Goal: Task Accomplishment & Management: Use online tool/utility

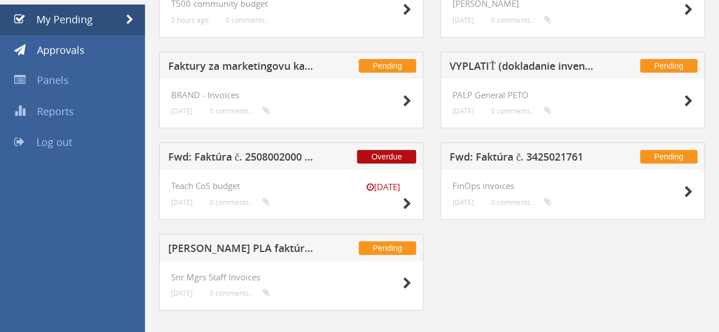
scroll to position [141, 0]
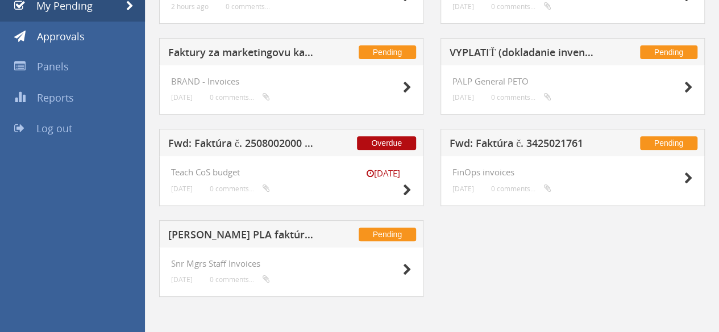
click at [243, 235] on h5 "[PERSON_NAME] PLA faktúra júl" at bounding box center [242, 237] width 148 height 14
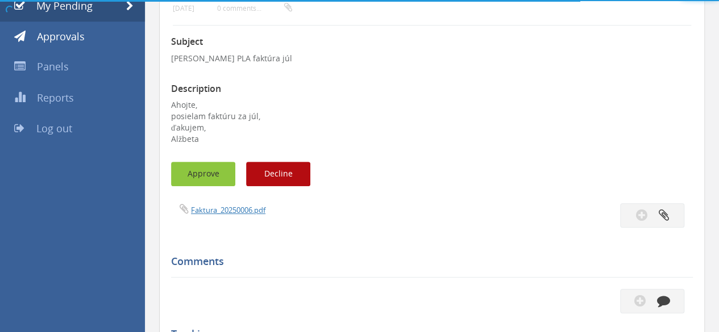
click at [210, 177] on button "Approve" at bounding box center [203, 174] width 64 height 24
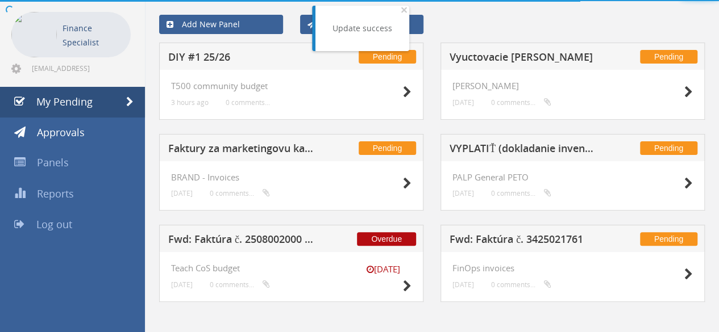
scroll to position [51, 0]
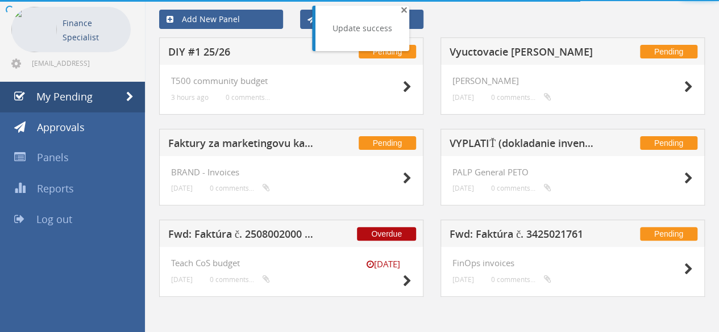
click at [401, 6] on span "×" at bounding box center [404, 10] width 7 height 16
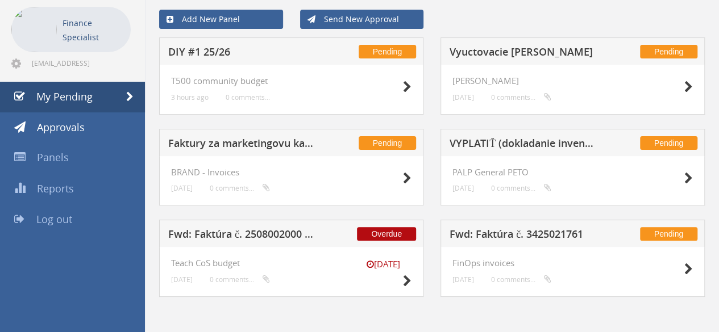
click at [237, 229] on h5 "Fwd: Faktúra č. 2508002000 | MultiSport" at bounding box center [242, 236] width 148 height 14
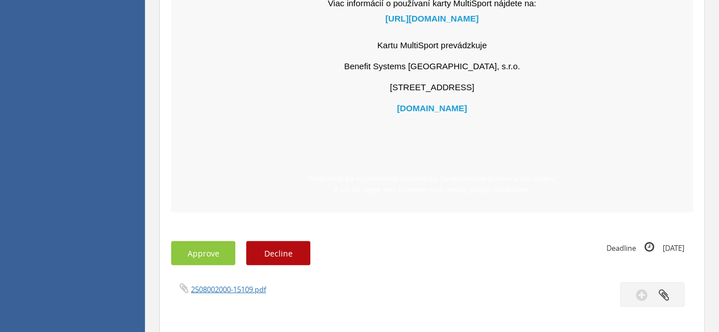
scroll to position [903, 0]
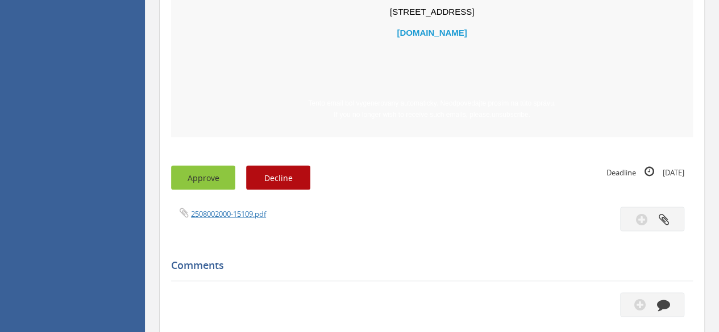
click at [216, 170] on button "Approve" at bounding box center [203, 177] width 64 height 24
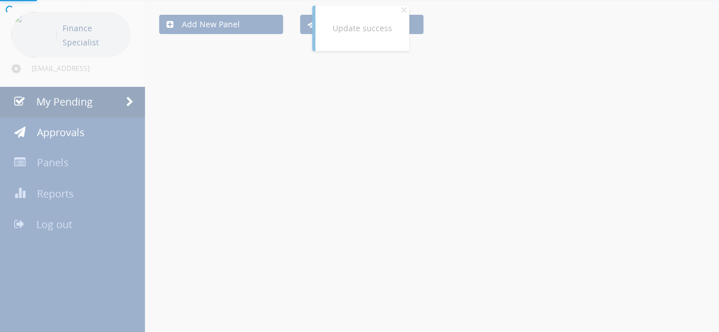
scroll to position [51, 0]
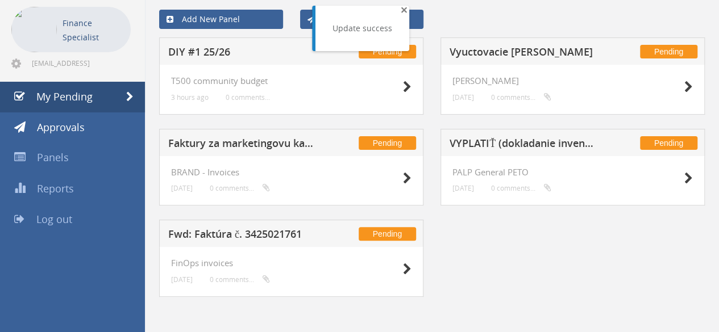
click at [403, 11] on span "×" at bounding box center [404, 10] width 7 height 16
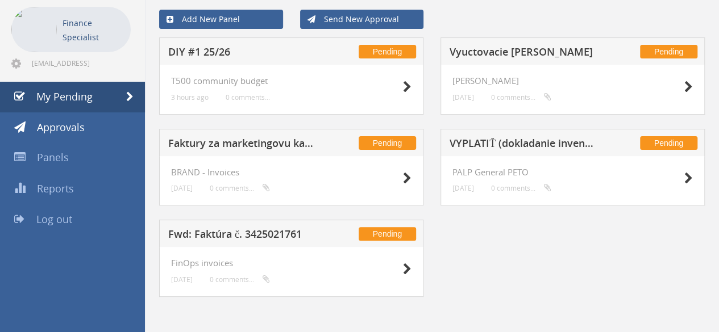
click at [257, 230] on h5 "Fwd: Faktúra č. 3425021761" at bounding box center [242, 236] width 148 height 14
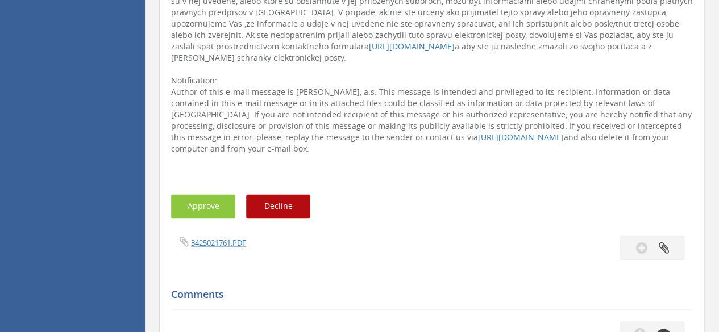
scroll to position [960, 0]
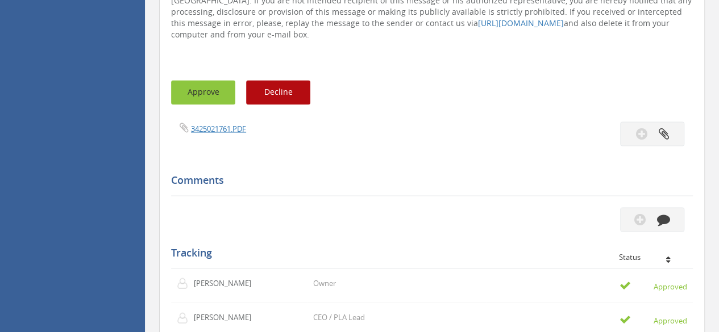
click at [209, 89] on button "Approve" at bounding box center [203, 92] width 64 height 24
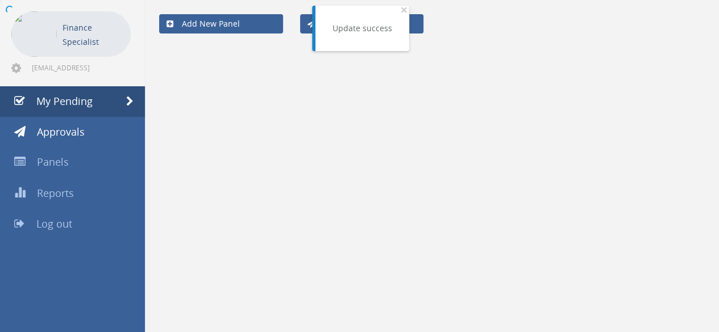
scroll to position [45, 0]
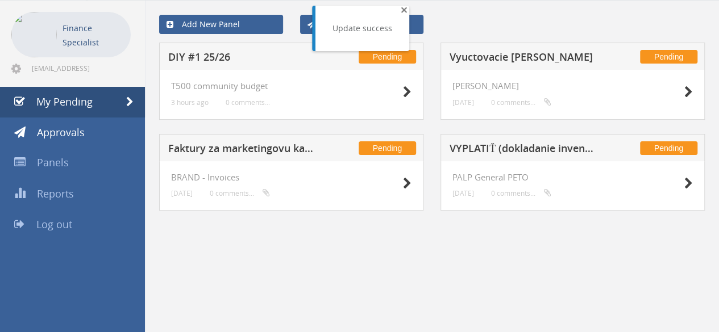
click at [401, 9] on span "×" at bounding box center [404, 10] width 7 height 16
